Goal: Task Accomplishment & Management: Manage account settings

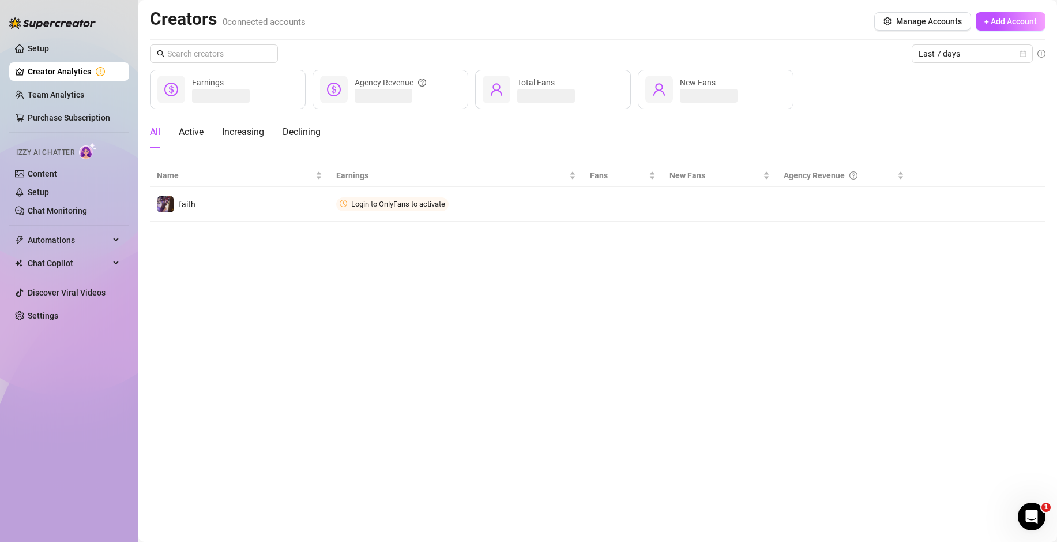
click at [631, 13] on div "Creators 0 connected accounts Manage Accounts + Add Account" at bounding box center [598, 21] width 896 height 27
